Goal: Task Accomplishment & Management: Manage account settings

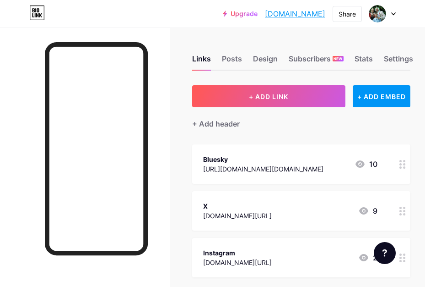
click at [361, 53] on div "Links Posts Design Subscribers NEW Stats Settings" at bounding box center [301, 54] width 218 height 32
click at [360, 66] on div "Stats" at bounding box center [364, 61] width 18 height 16
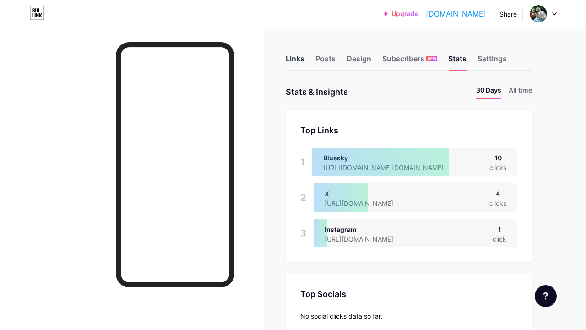
click at [304, 62] on div "Links" at bounding box center [295, 61] width 19 height 16
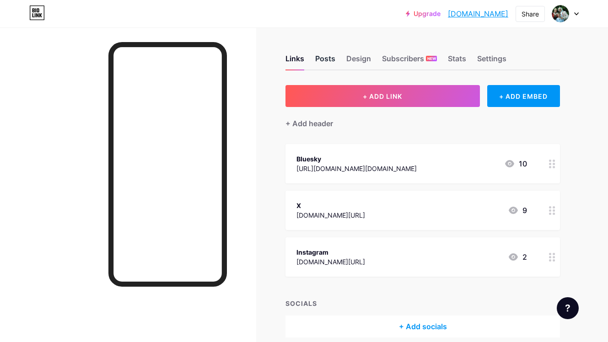
click at [329, 66] on div "Posts" at bounding box center [325, 61] width 20 height 16
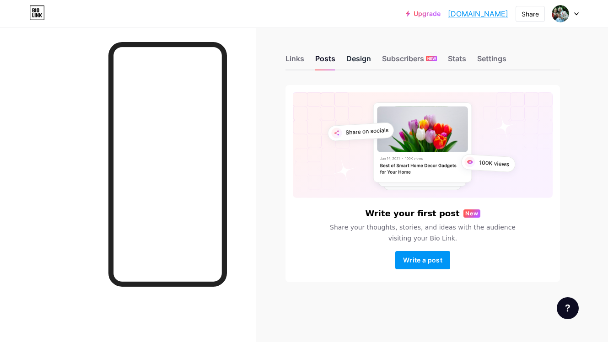
click at [364, 54] on div "Design" at bounding box center [359, 61] width 25 height 16
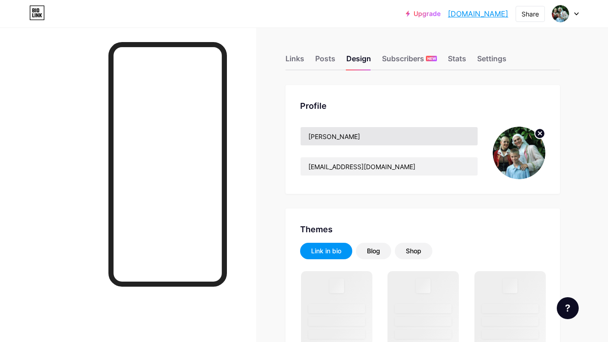
scroll to position [182, 0]
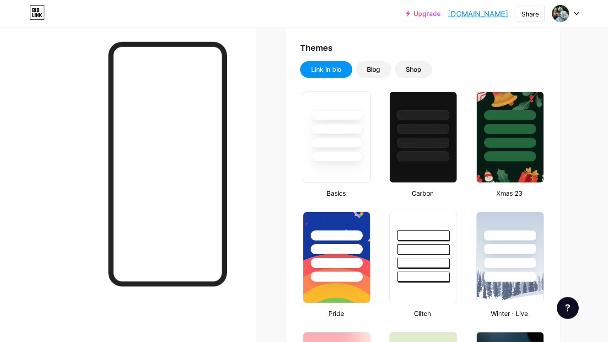
type input "#00a3d7"
type input "#006d8f"
type input "#000000"
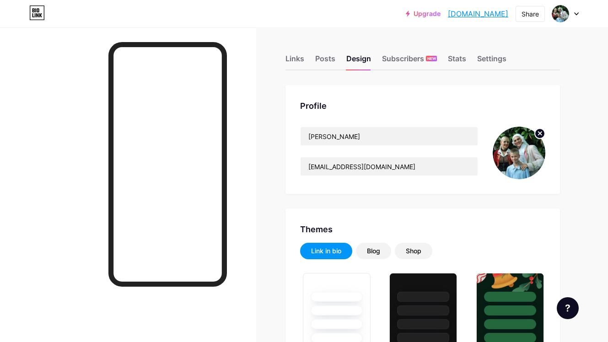
scroll to position [0, 0]
